Goal: Task Accomplishment & Management: Manage account settings

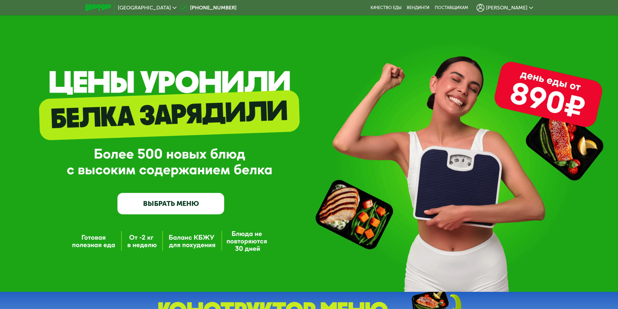
click at [506, 5] on span "[PERSON_NAME]" at bounding box center [506, 7] width 41 height 5
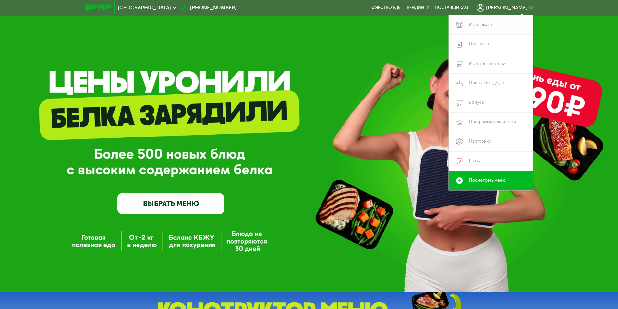
click at [477, 27] on link "Мои заказы" at bounding box center [490, 24] width 84 height 19
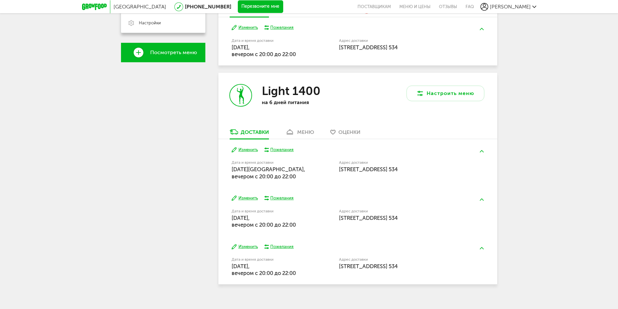
scroll to position [195, 0]
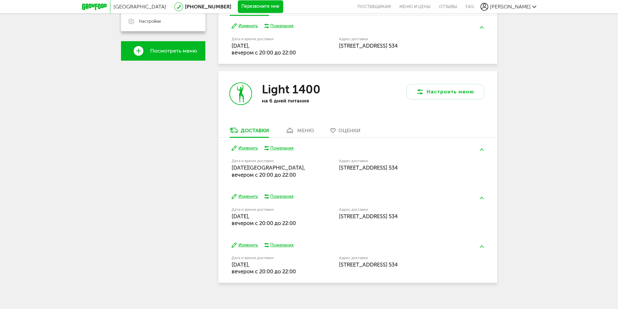
click at [248, 148] on button "Изменить" at bounding box center [244, 148] width 26 height 6
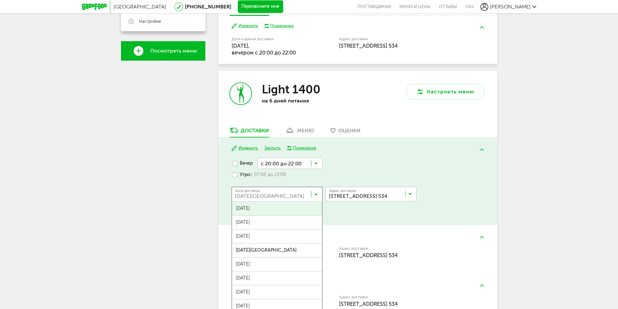
click at [317, 195] on icon at bounding box center [315, 195] width 3 height 6
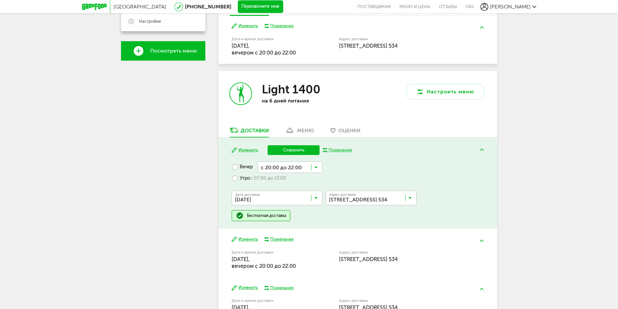
click at [272, 276] on span "31 августа, воскресенье" at bounding box center [277, 282] width 90 height 14
click at [445, 199] on div "Дата доставки 31 августа, воскресенье Загрузка... Адрес Квартира Комментарий дл…" at bounding box center [357, 197] width 252 height 26
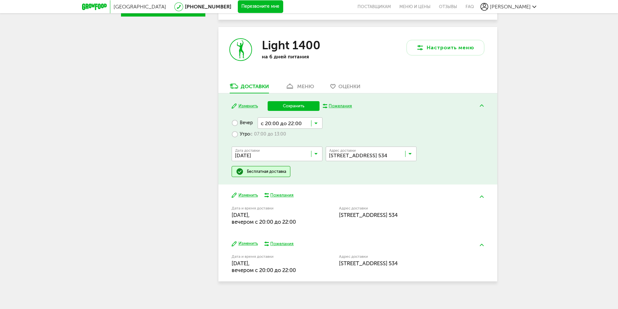
scroll to position [244, 0]
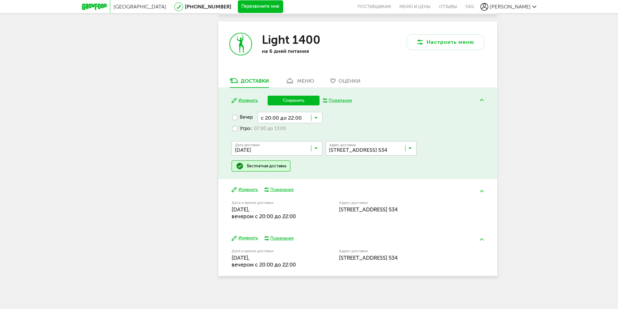
click at [316, 118] on icon at bounding box center [315, 119] width 3 height 6
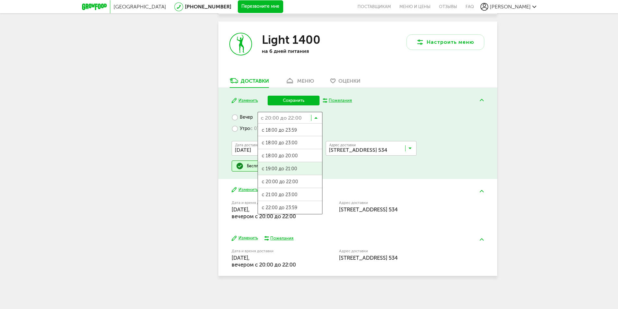
scroll to position [1, 0]
click at [291, 195] on span "с 21:00 до 23:00" at bounding box center [290, 194] width 64 height 14
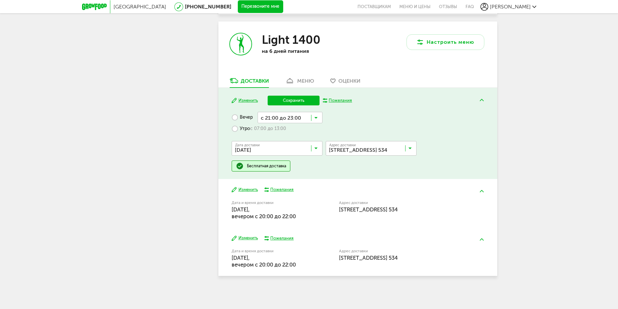
click at [318, 118] on input "Search for option" at bounding box center [289, 117] width 65 height 11
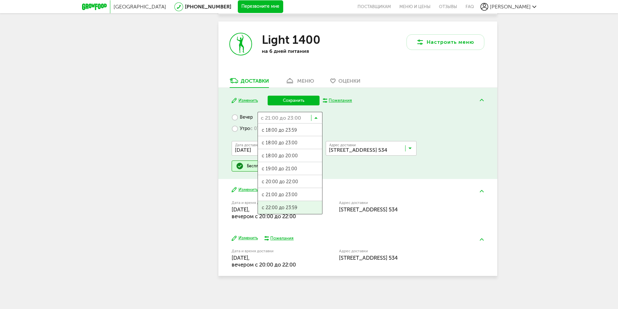
click at [287, 207] on span "с 22:00 до 23:59" at bounding box center [290, 208] width 64 height 14
click at [319, 117] on input "Search for option" at bounding box center [289, 117] width 65 height 11
click at [300, 191] on span "с 21:00 до 23:00" at bounding box center [290, 195] width 64 height 14
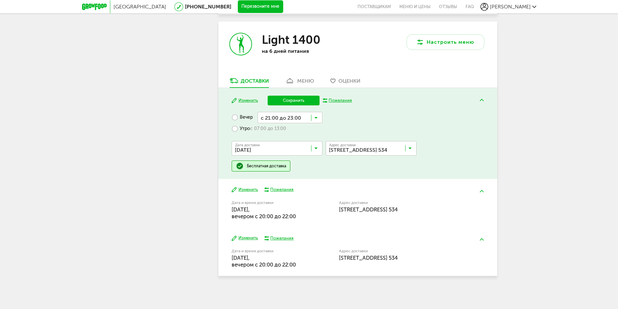
click at [282, 101] on button "Сохранить" at bounding box center [293, 101] width 52 height 10
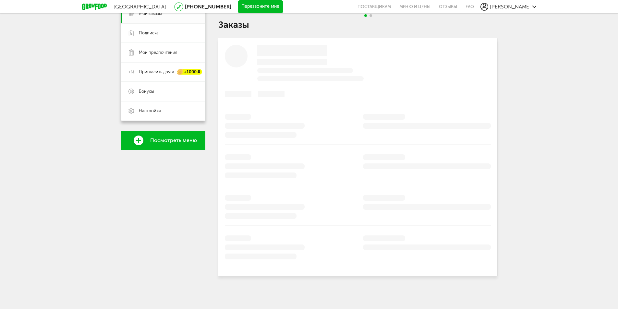
scroll to position [201, 0]
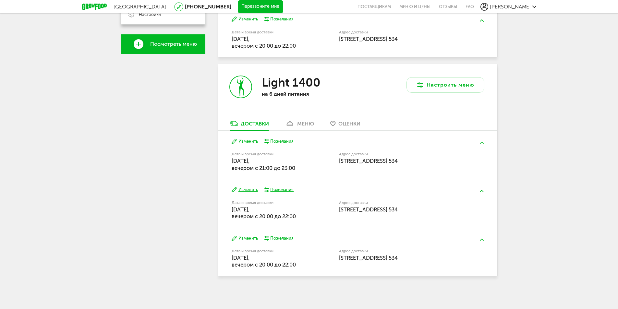
click at [482, 144] on button at bounding box center [481, 142] width 17 height 15
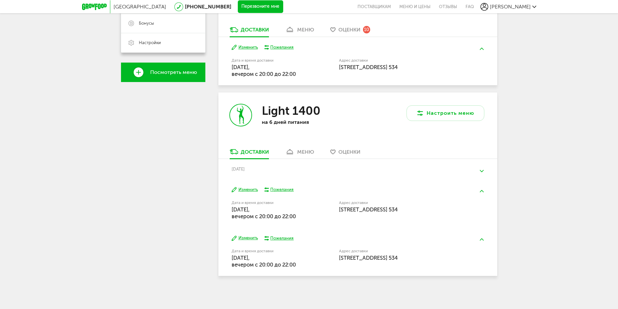
scroll to position [173, 0]
click at [478, 168] on button at bounding box center [481, 170] width 17 height 15
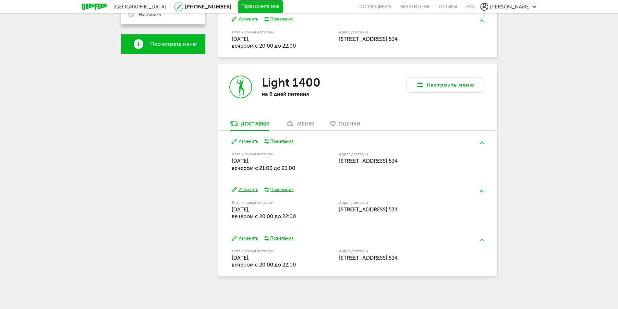
click at [187, 164] on div "Дмитрий +7 (912) 267-77-69 Мои заказы Подписка Мои предпочтения Пригласить друг…" at bounding box center [163, 79] width 84 height 408
click at [298, 125] on div "меню" at bounding box center [305, 124] width 17 height 6
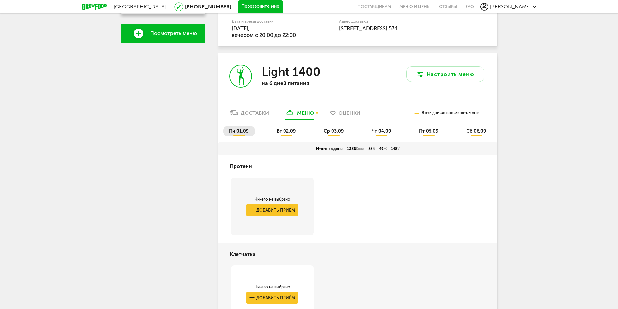
scroll to position [184, 0]
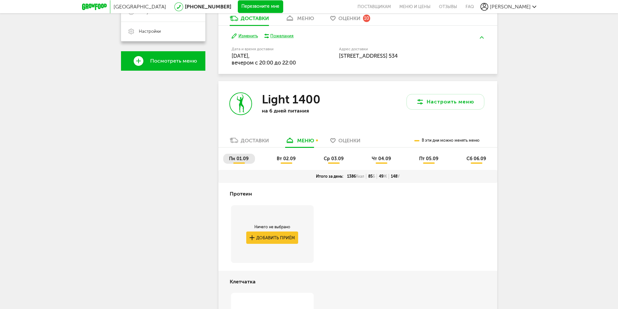
click at [431, 158] on span "пт 05.09" at bounding box center [428, 159] width 19 height 6
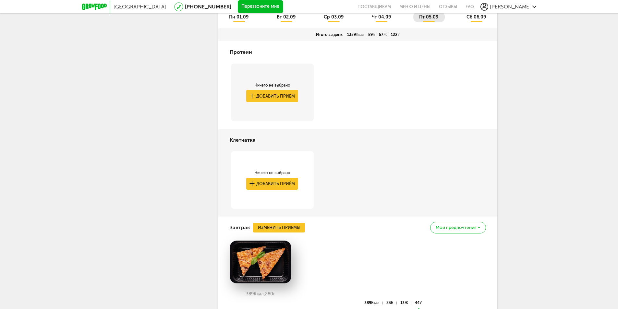
scroll to position [164, 0]
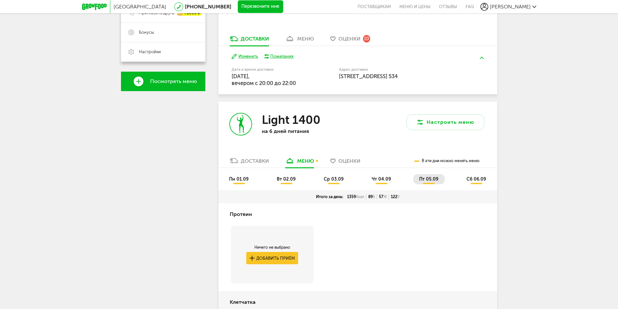
click at [388, 180] on span "чт 04.09" at bounding box center [381, 179] width 19 height 6
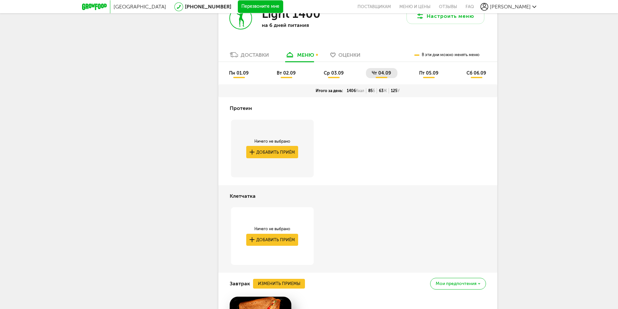
scroll to position [184, 0]
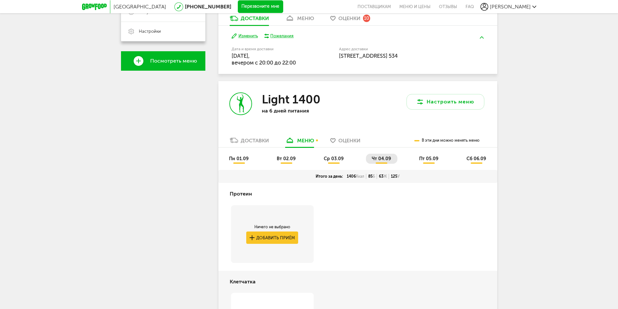
click at [335, 159] on span "ср 03.09" at bounding box center [334, 159] width 20 height 6
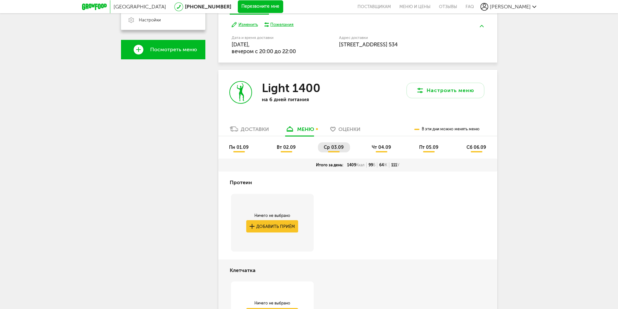
scroll to position [120, 0]
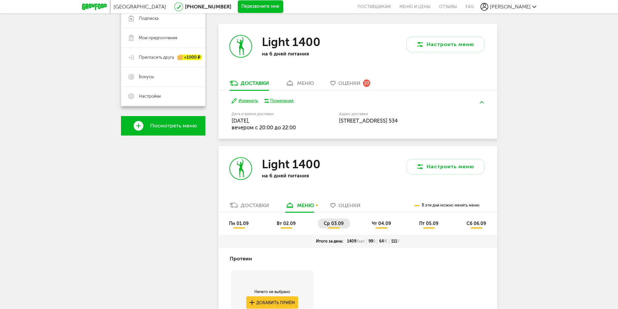
click at [286, 224] on span "вт 02.09" at bounding box center [286, 224] width 19 height 6
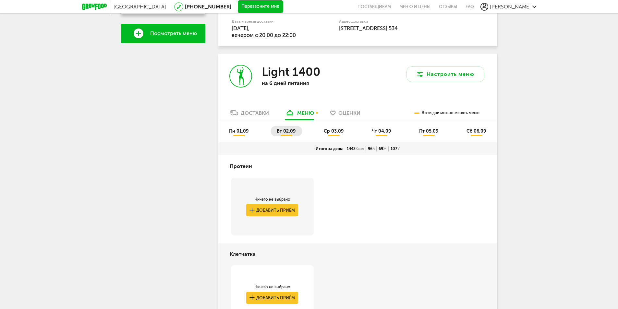
scroll to position [116, 0]
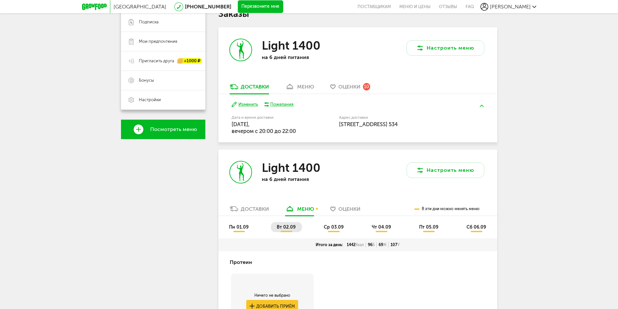
click at [233, 226] on span "пн 01.09" at bounding box center [238, 227] width 19 height 6
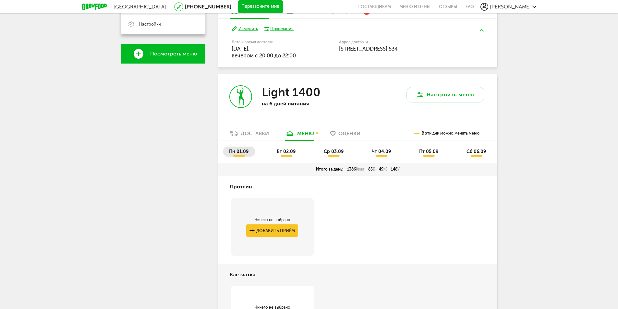
scroll to position [158, 0]
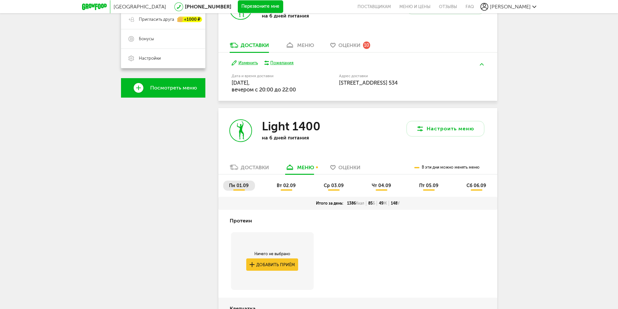
click at [287, 184] on span "вт 02.09" at bounding box center [286, 186] width 19 height 6
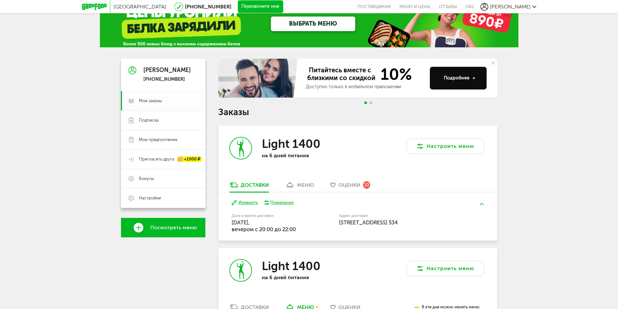
scroll to position [0, 0]
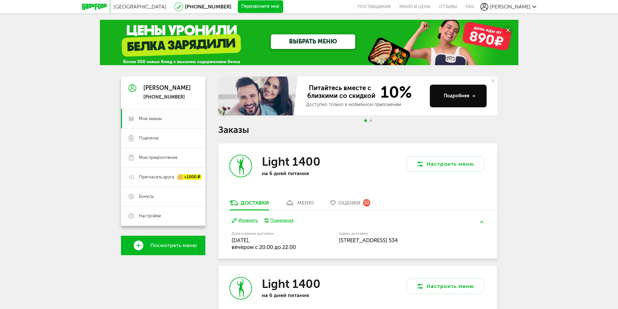
click at [148, 116] on span "Мои заказы" at bounding box center [150, 119] width 23 height 6
click at [155, 136] on span "Подписка" at bounding box center [149, 138] width 20 height 6
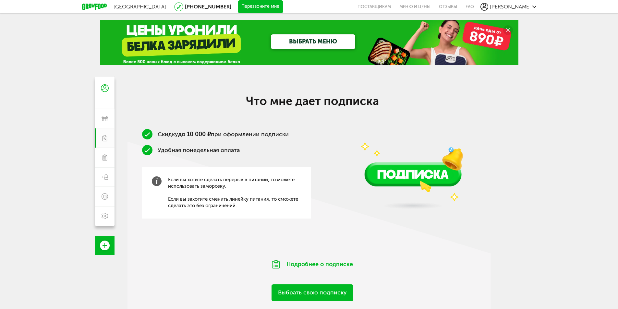
click at [119, 117] on span "Мои заказы" at bounding box center [116, 119] width 6 height 6
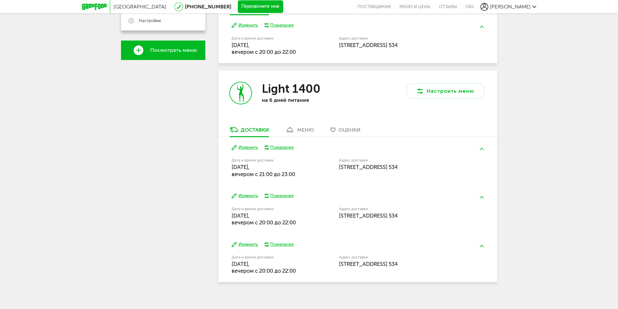
scroll to position [201, 0]
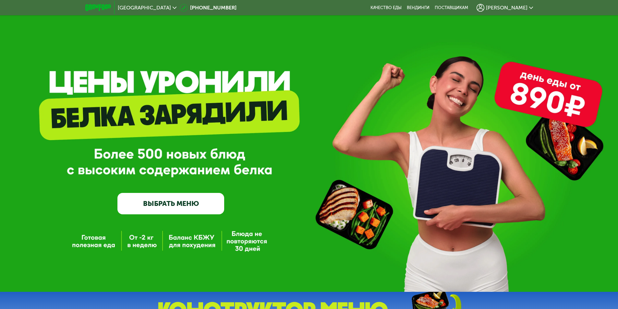
click at [508, 6] on span "[PERSON_NAME]" at bounding box center [506, 7] width 41 height 5
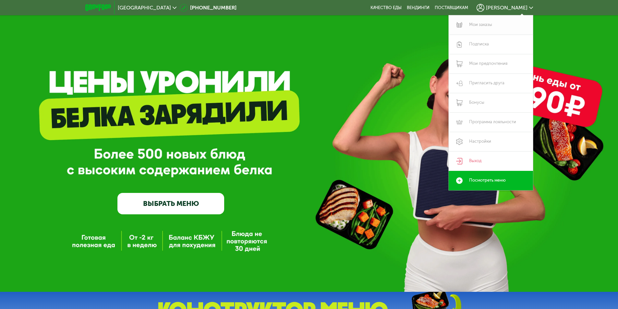
click at [501, 25] on link "Мои заказы" at bounding box center [490, 24] width 84 height 19
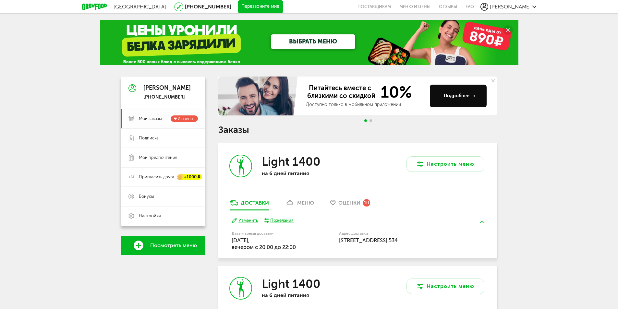
click at [146, 119] on span "Мои заказы" at bounding box center [150, 119] width 23 height 6
click at [146, 114] on link "[PERSON_NAME] заказы 8 оценок" at bounding box center [163, 118] width 84 height 19
drag, startPoint x: 349, startPoint y: 199, endPoint x: 326, endPoint y: 199, distance: 23.0
click at [349, 199] on div "Оценки 10" at bounding box center [354, 202] width 32 height 7
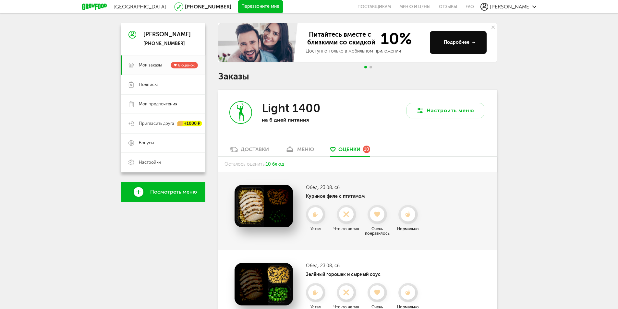
scroll to position [42, 0]
